Goal: Task Accomplishment & Management: Use online tool/utility

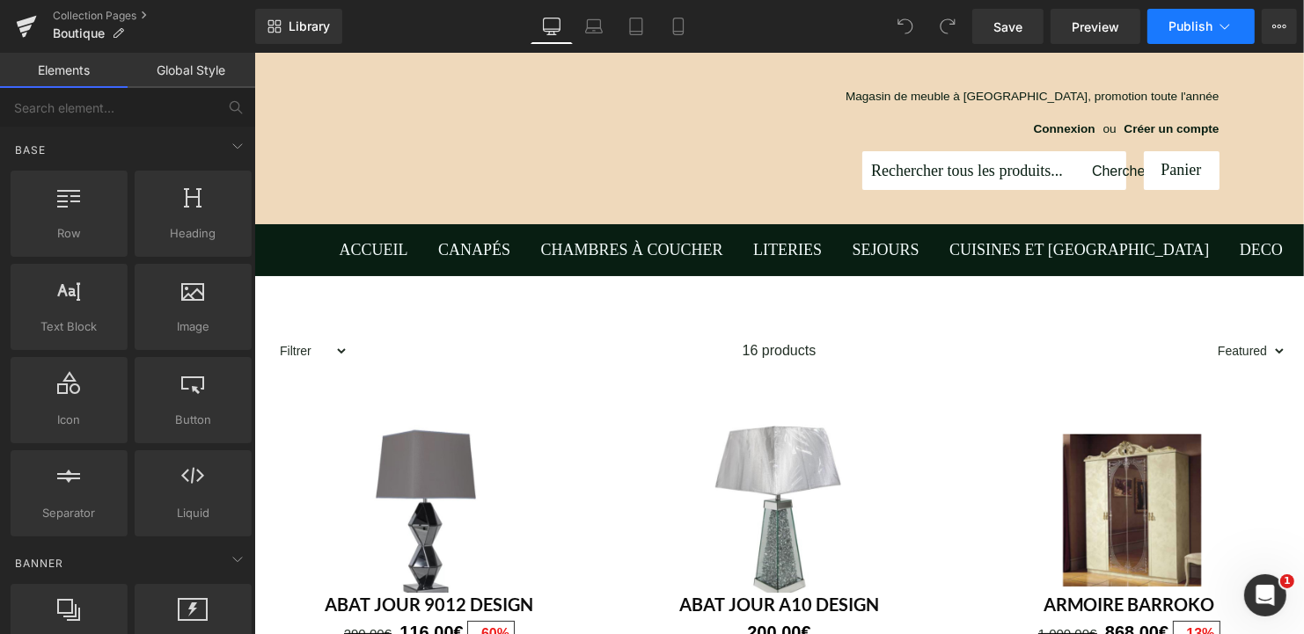
click at [1193, 22] on span "Publish" at bounding box center [1191, 26] width 44 height 14
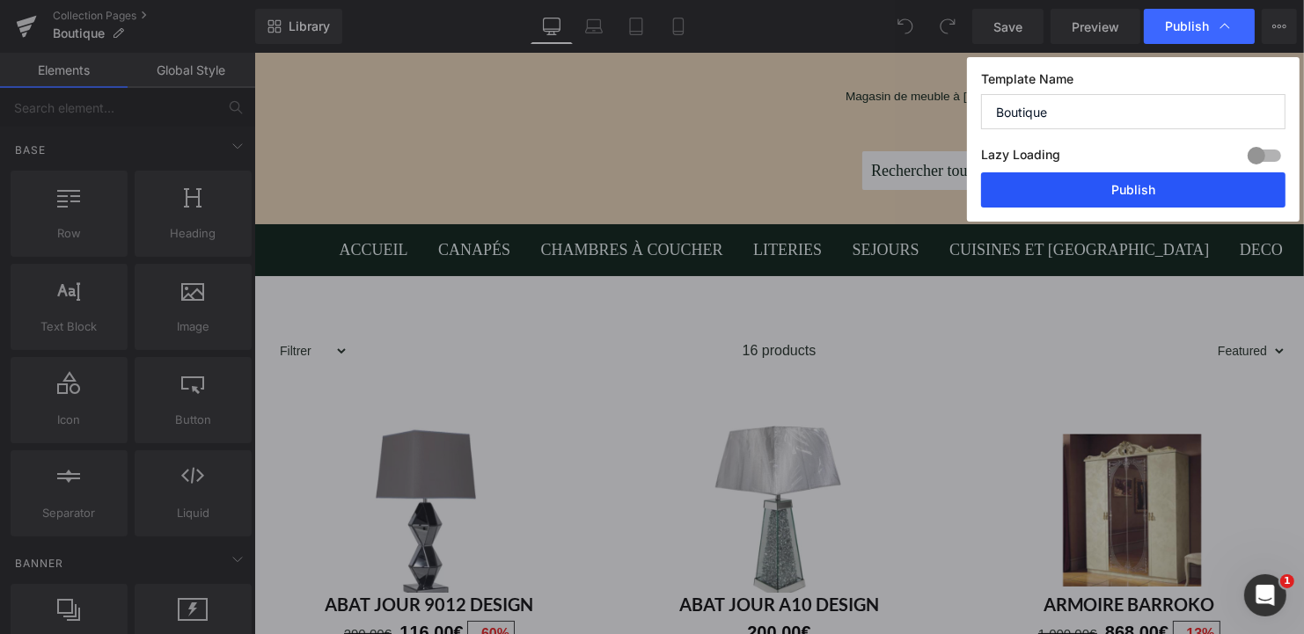
click at [1140, 188] on button "Publish" at bounding box center [1133, 189] width 304 height 35
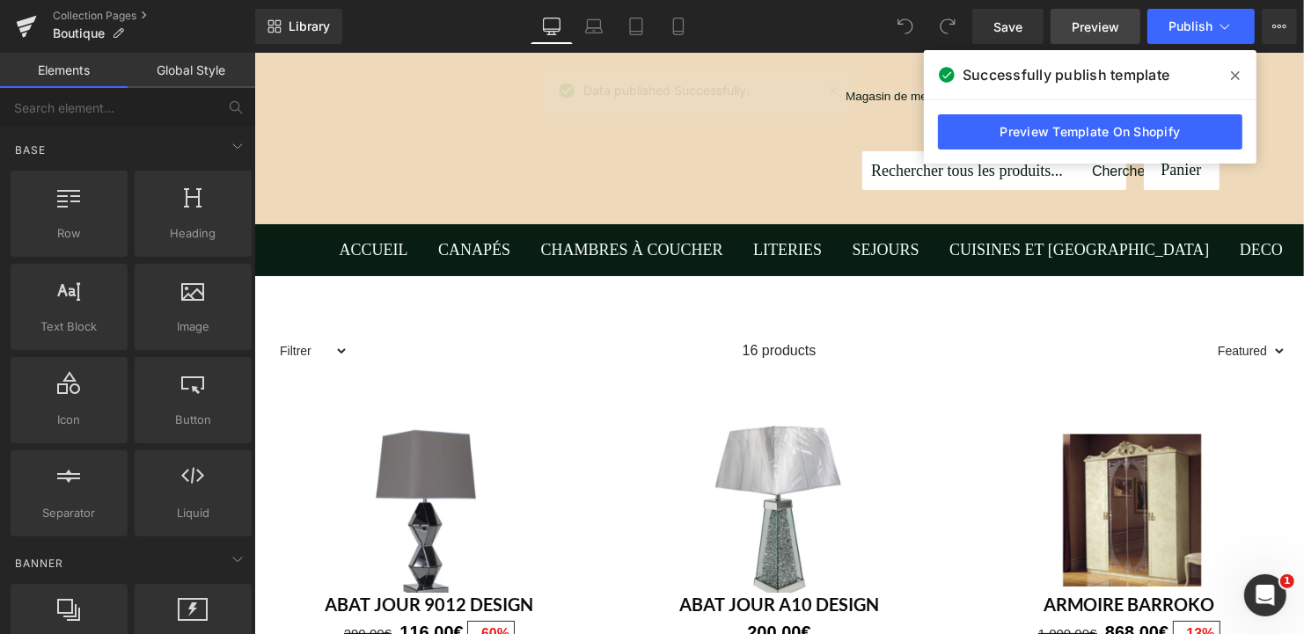
click at [1089, 29] on span "Preview" at bounding box center [1096, 27] width 48 height 18
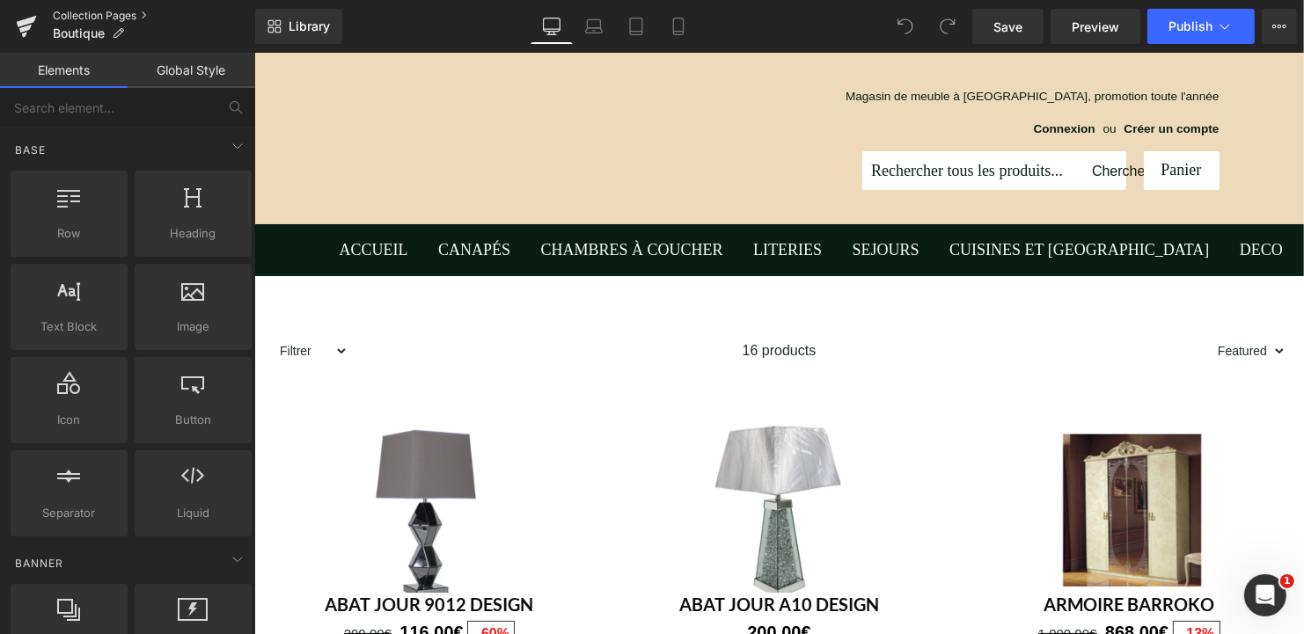
click at [112, 13] on link "Collection Pages" at bounding box center [154, 16] width 202 height 14
click at [1103, 28] on span "Preview" at bounding box center [1096, 27] width 48 height 18
click at [97, 12] on link "Collection Pages" at bounding box center [154, 16] width 202 height 14
